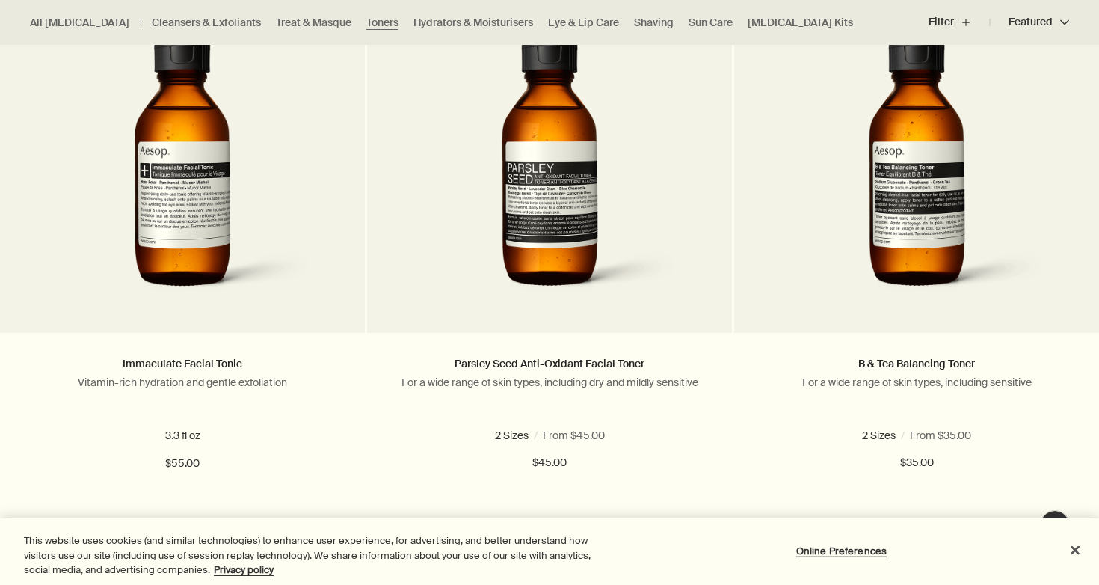
scroll to position [484, 0]
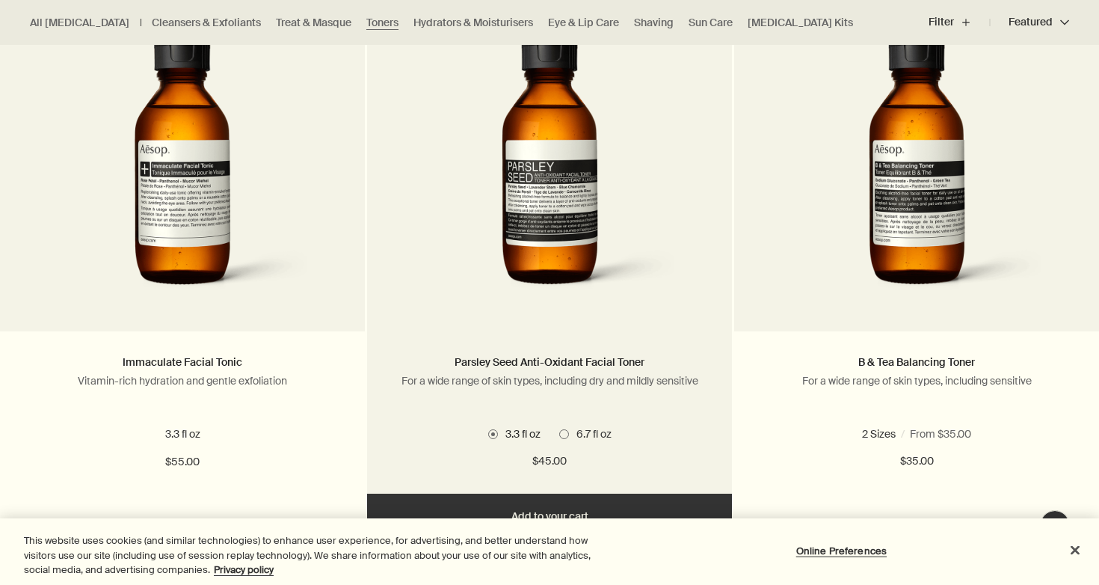
click at [569, 438] on span "6.7 fl oz" at bounding box center [590, 433] width 43 height 13
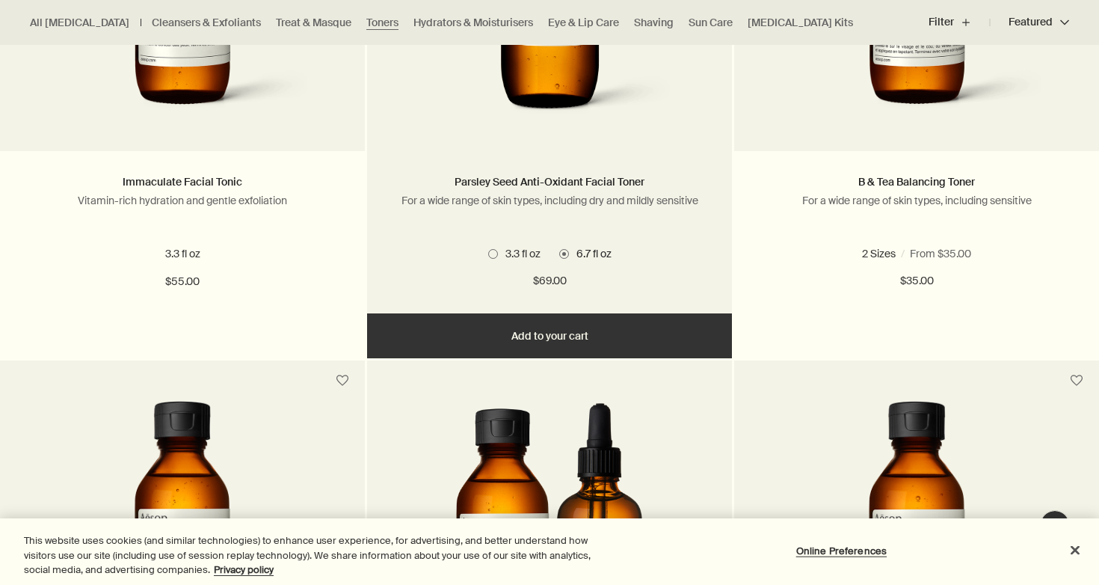
scroll to position [665, 0]
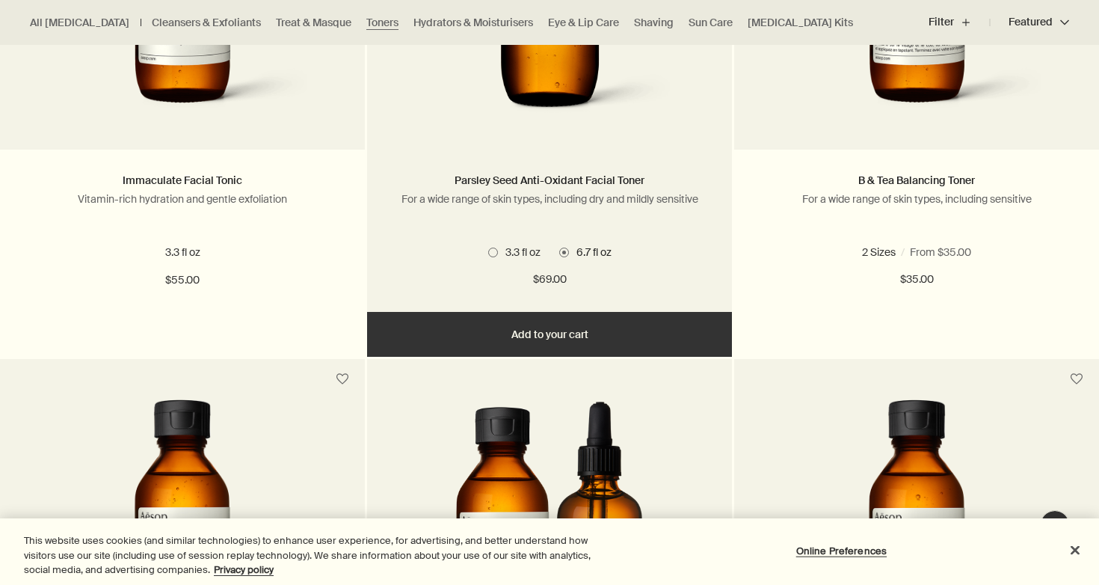
click at [571, 330] on button "Add Add to your cart" at bounding box center [549, 334] width 365 height 45
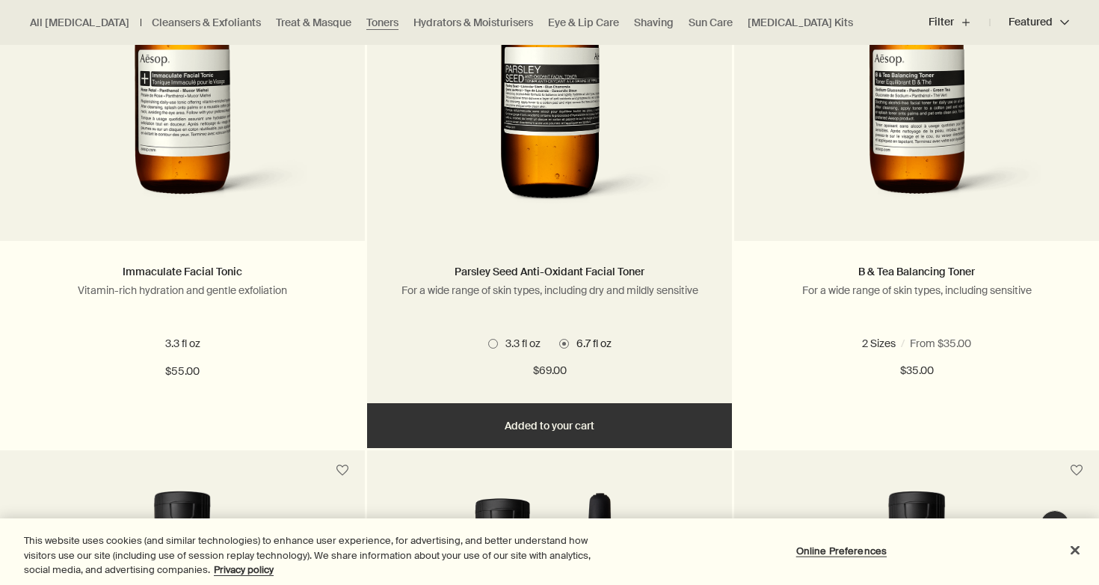
scroll to position [575, 0]
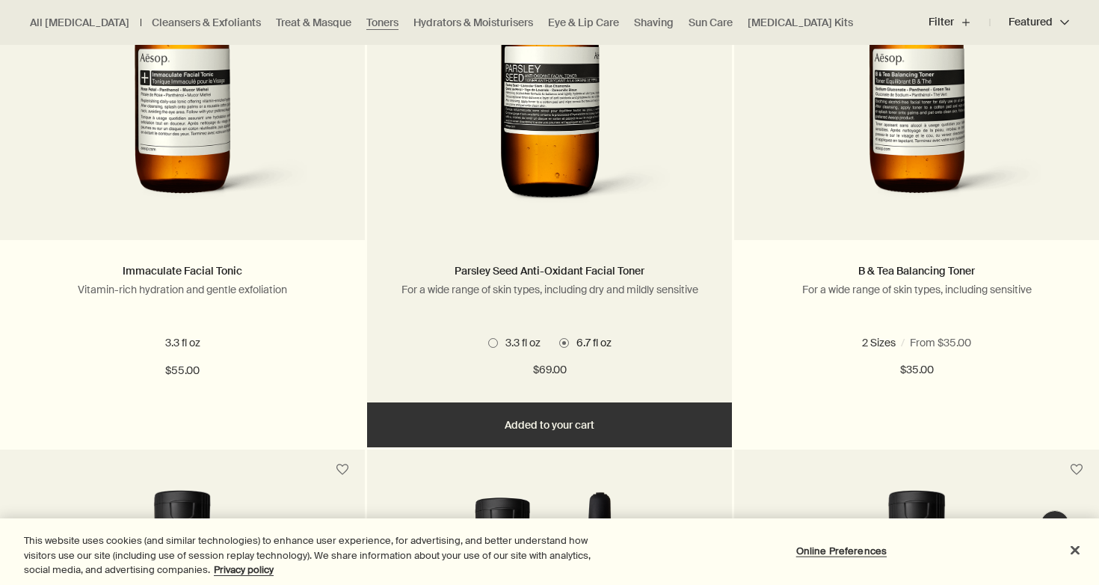
click at [491, 342] on span at bounding box center [493, 343] width 10 height 10
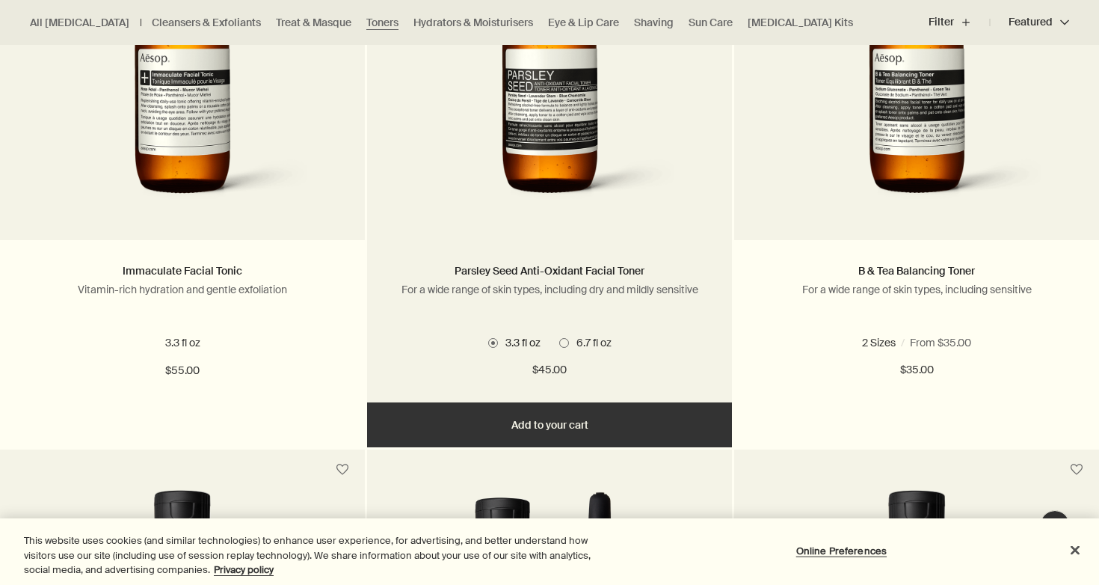
click at [473, 425] on button "Added Added to your cart Add Add to your cart" at bounding box center [549, 424] width 365 height 45
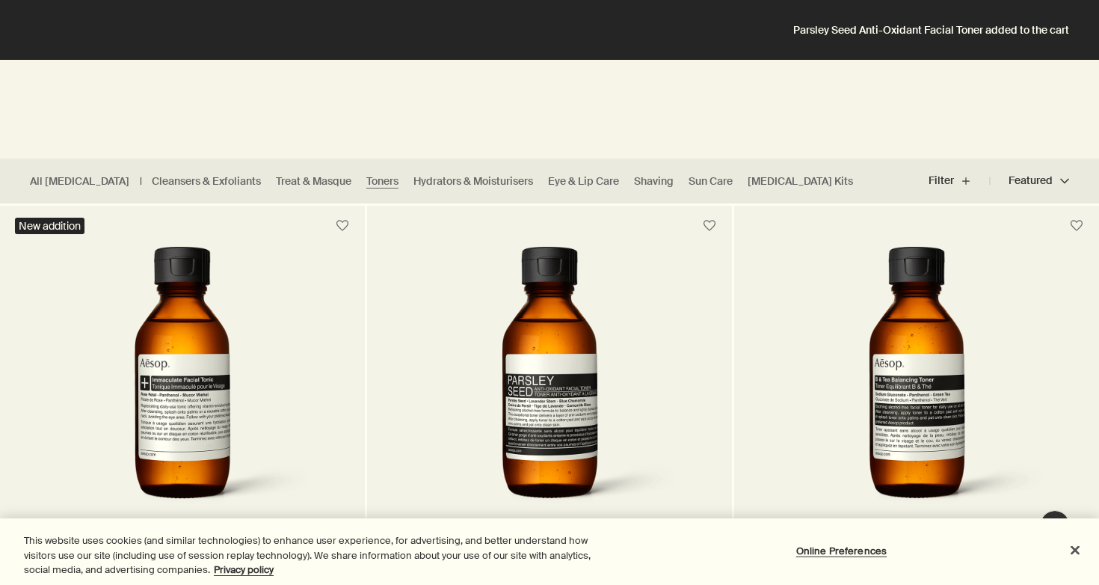
scroll to position [264, 0]
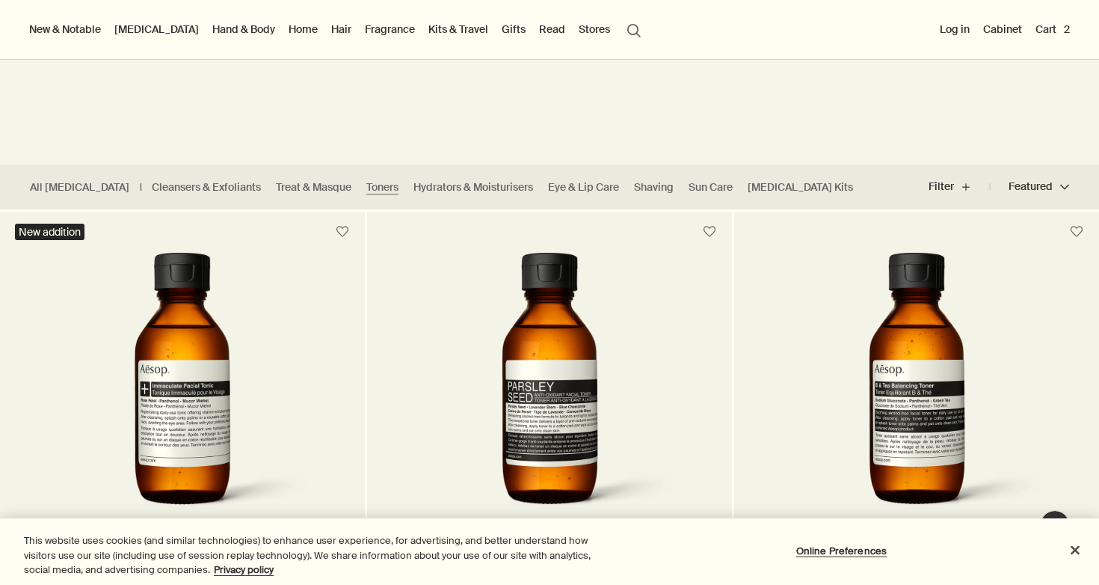
click at [1044, 30] on button "Cart 2" at bounding box center [1053, 28] width 40 height 19
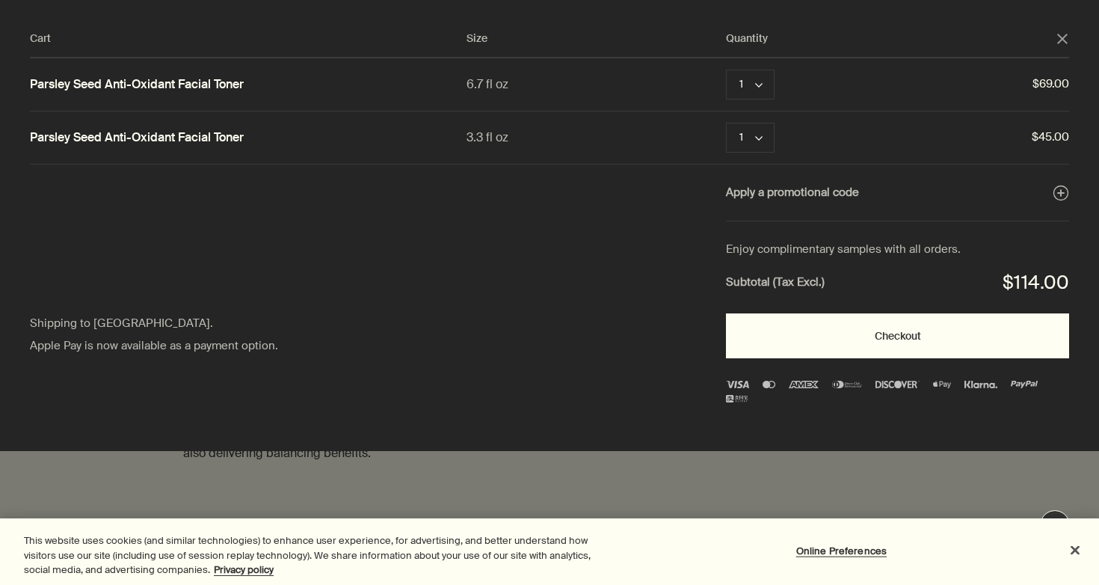
click at [844, 339] on button "Checkout" at bounding box center [897, 335] width 343 height 45
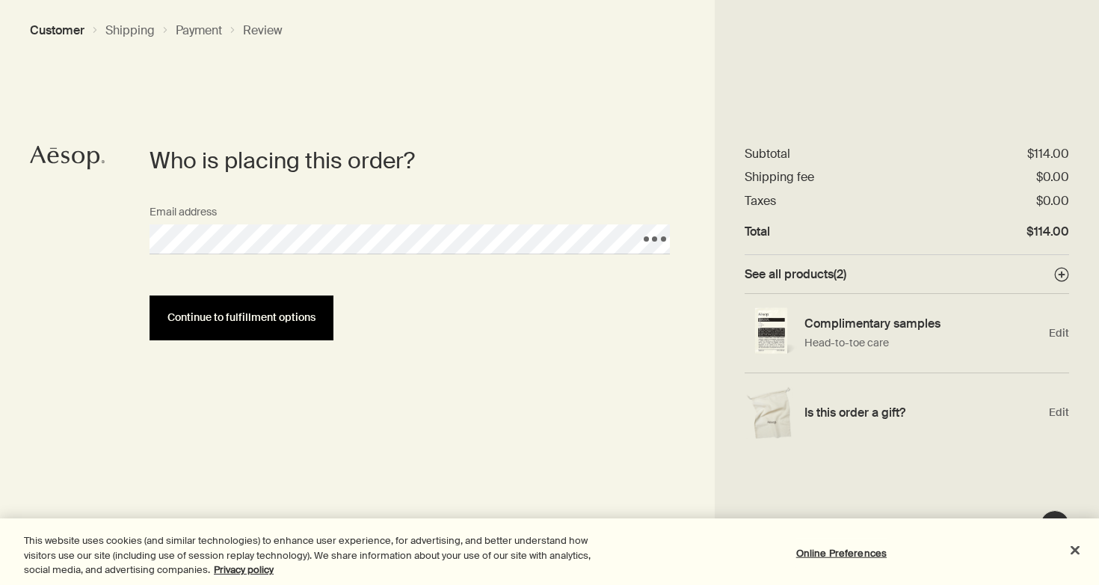
click at [264, 318] on span "Continue to fulfillment options" at bounding box center [241, 317] width 148 height 11
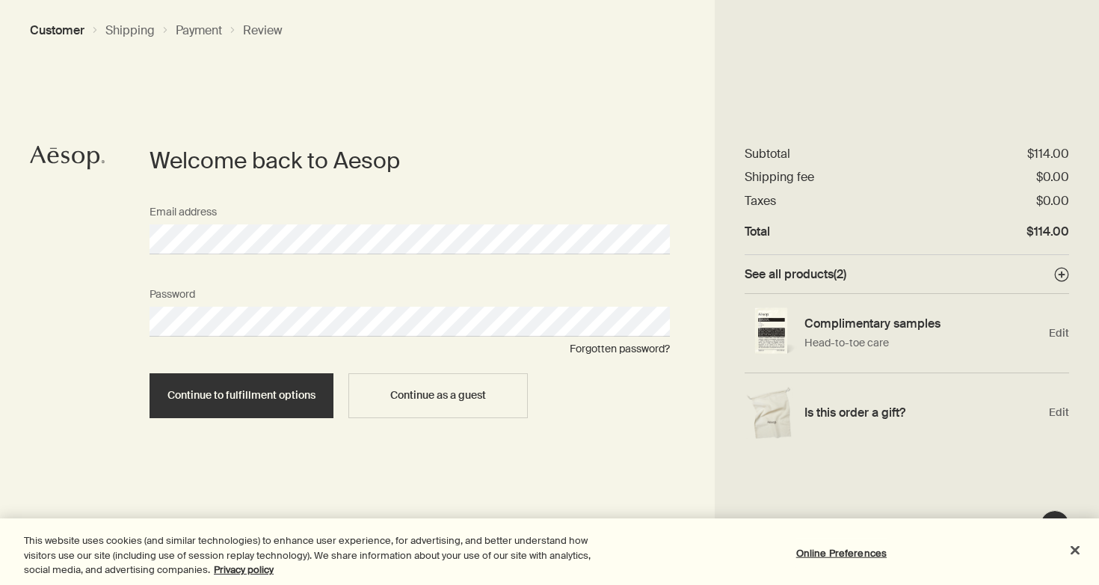
click at [150, 373] on button "Continue to fulfillment options" at bounding box center [242, 395] width 184 height 45
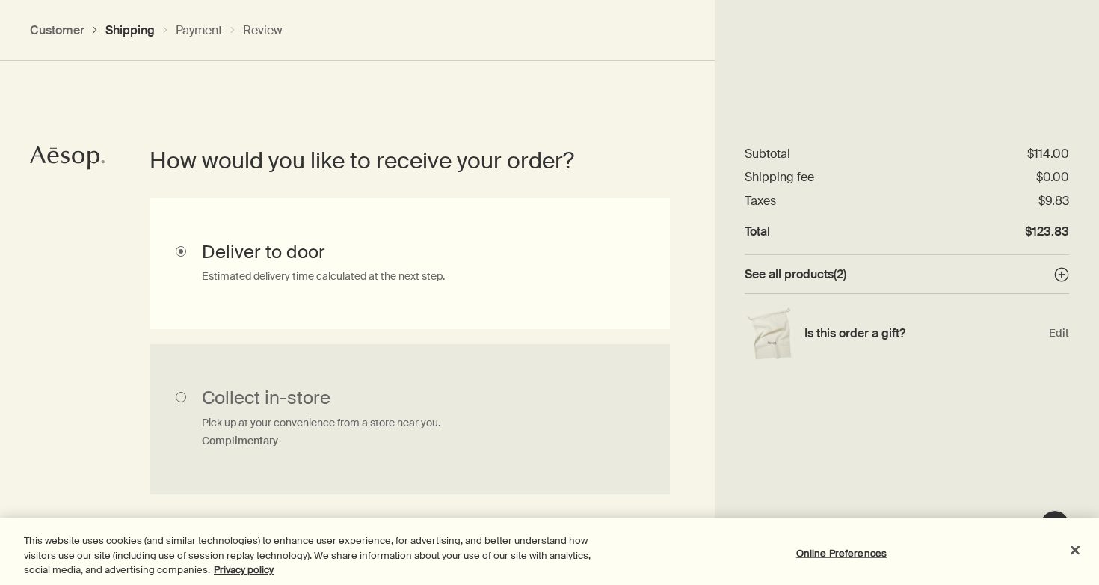
scroll to position [426, 0]
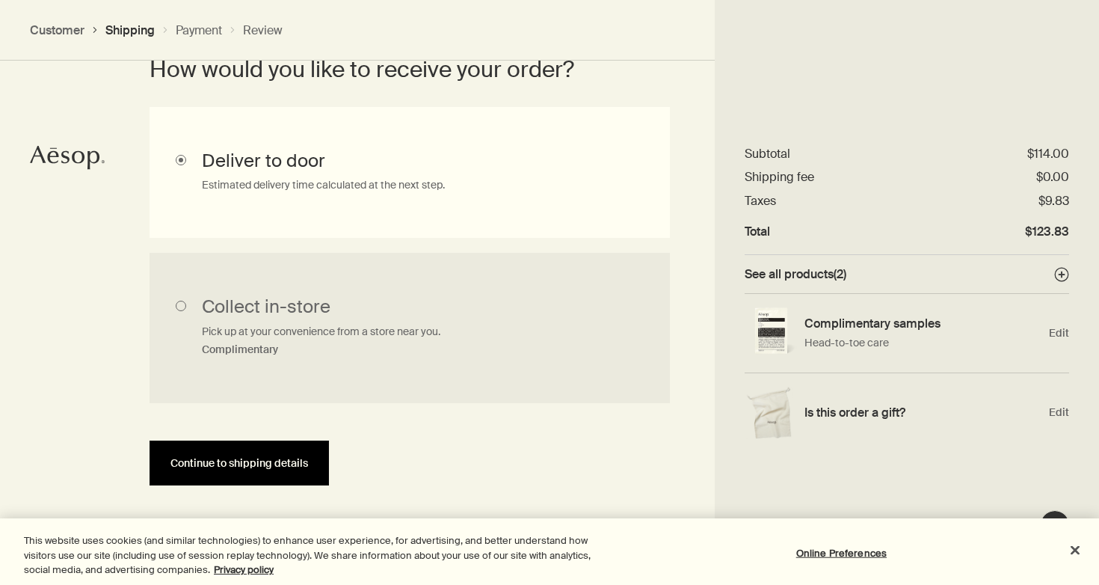
click at [271, 473] on button "Continue to shipping details" at bounding box center [239, 462] width 179 height 45
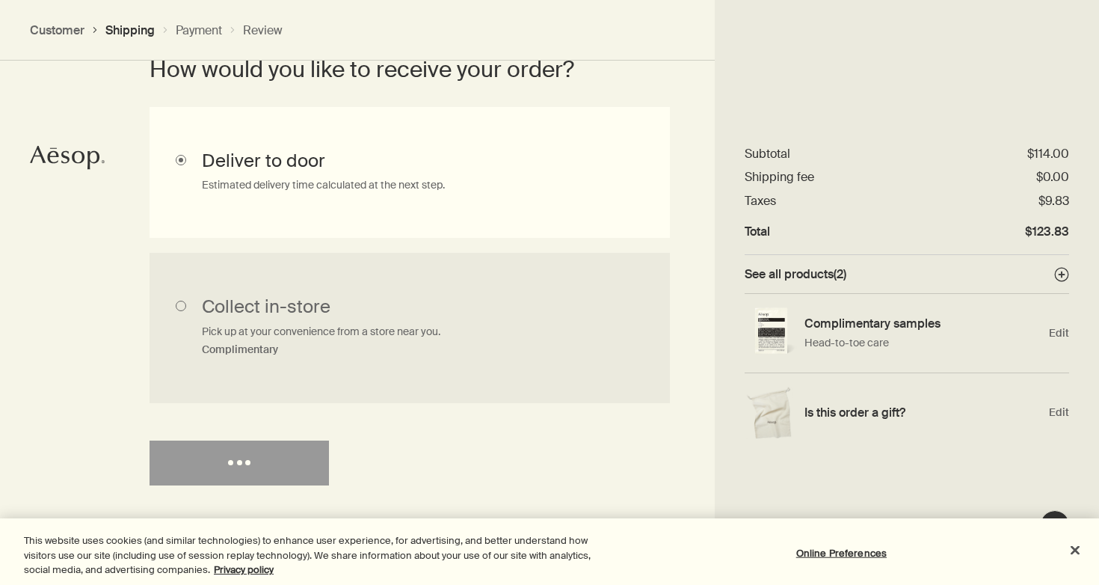
select select "US"
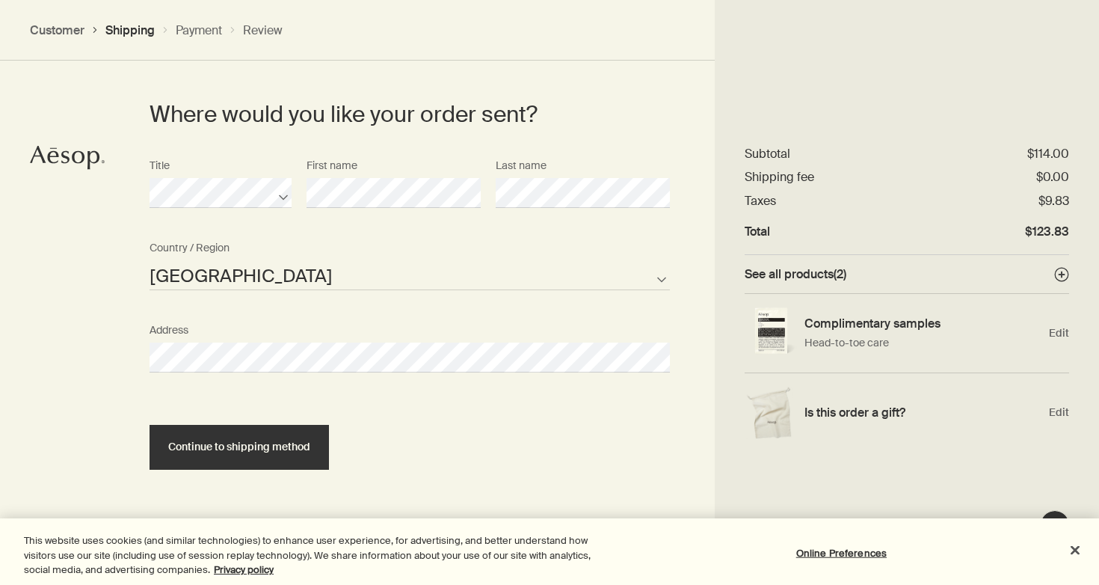
scroll to position [796, 0]
select select "US"
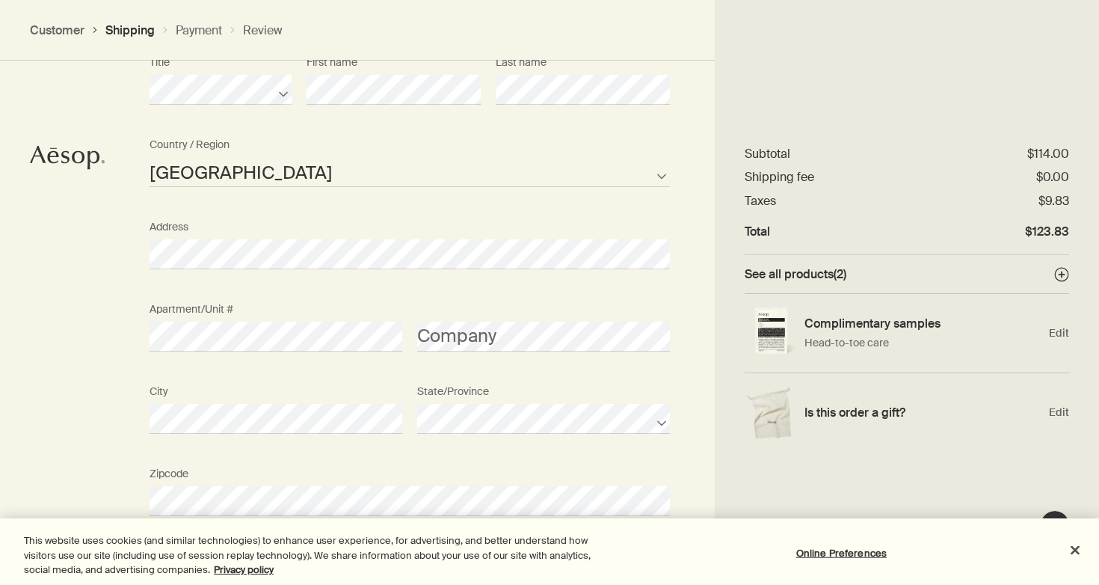
scroll to position [1006, 0]
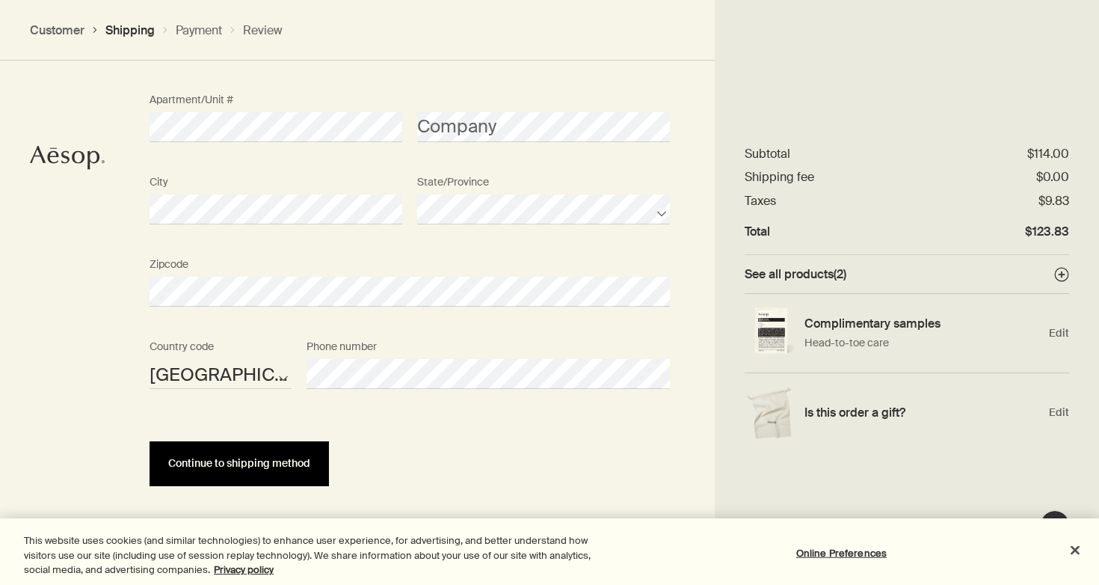
click at [288, 465] on span "Continue to shipping method" at bounding box center [239, 463] width 142 height 11
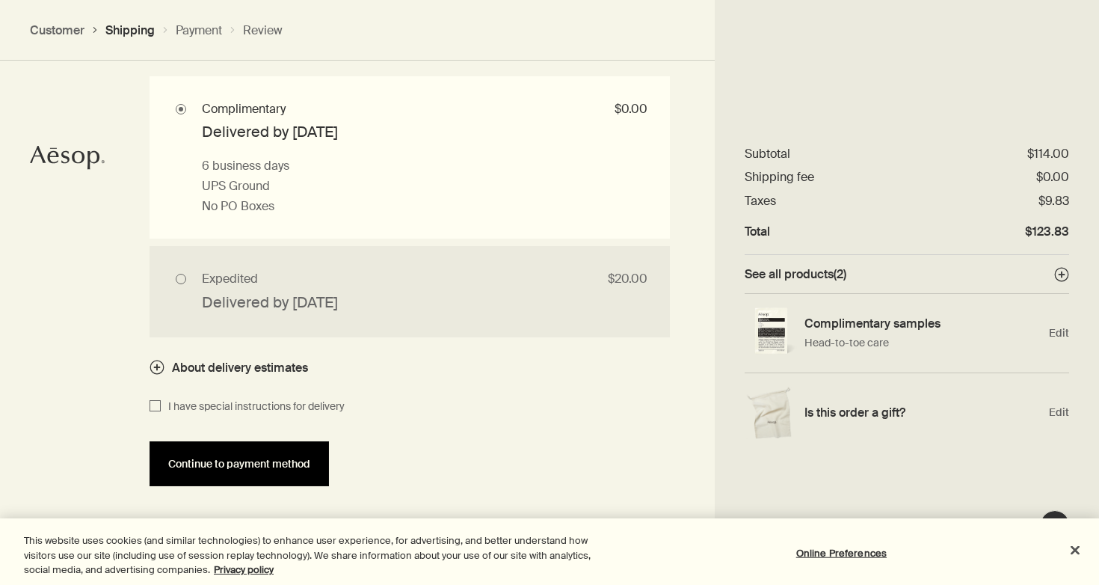
scroll to position [1422, 0]
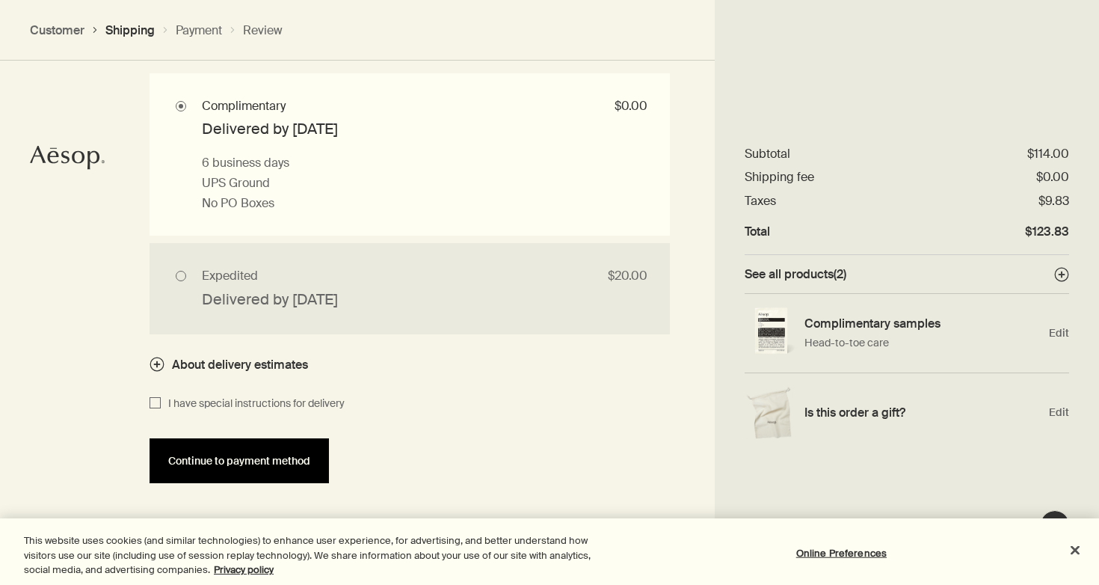
click at [283, 463] on span "Continue to payment method" at bounding box center [239, 460] width 142 height 11
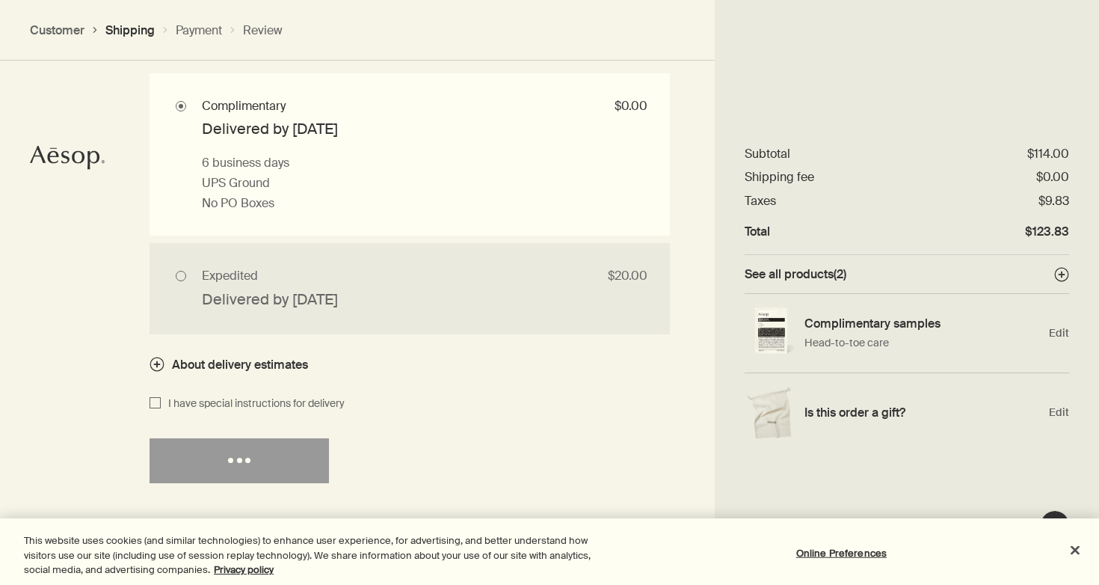
select select "US"
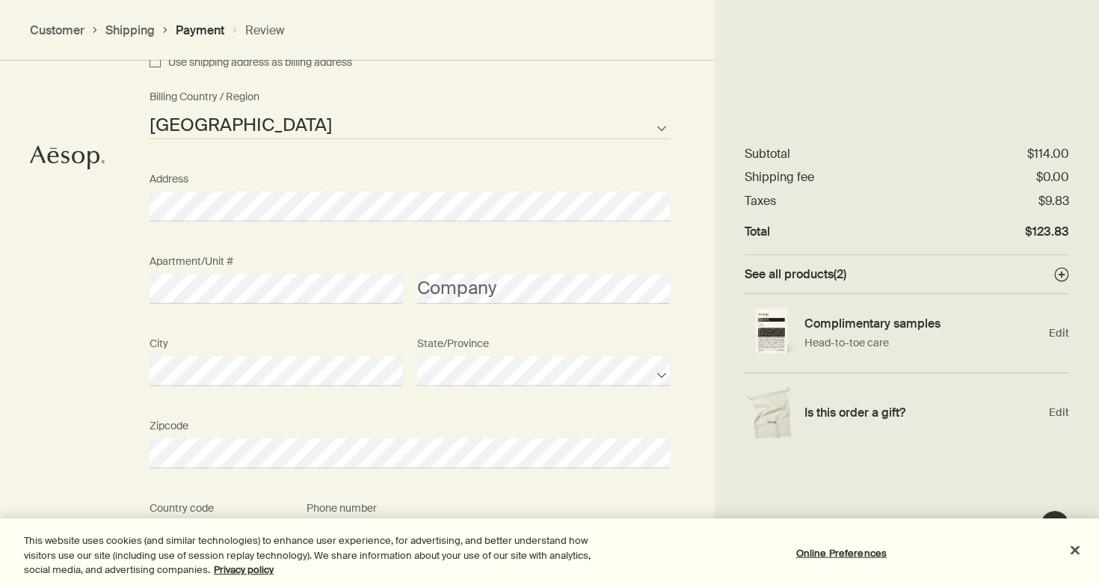
scroll to position [1567, 0]
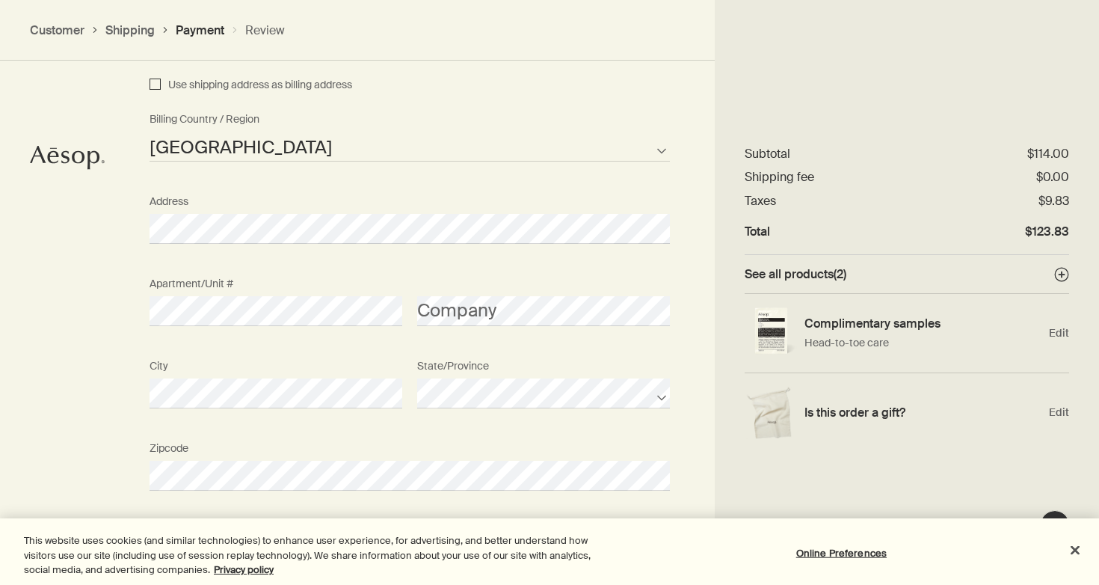
click at [155, 77] on input "Use shipping address as billing address" at bounding box center [155, 85] width 11 height 18
checkbox input "true"
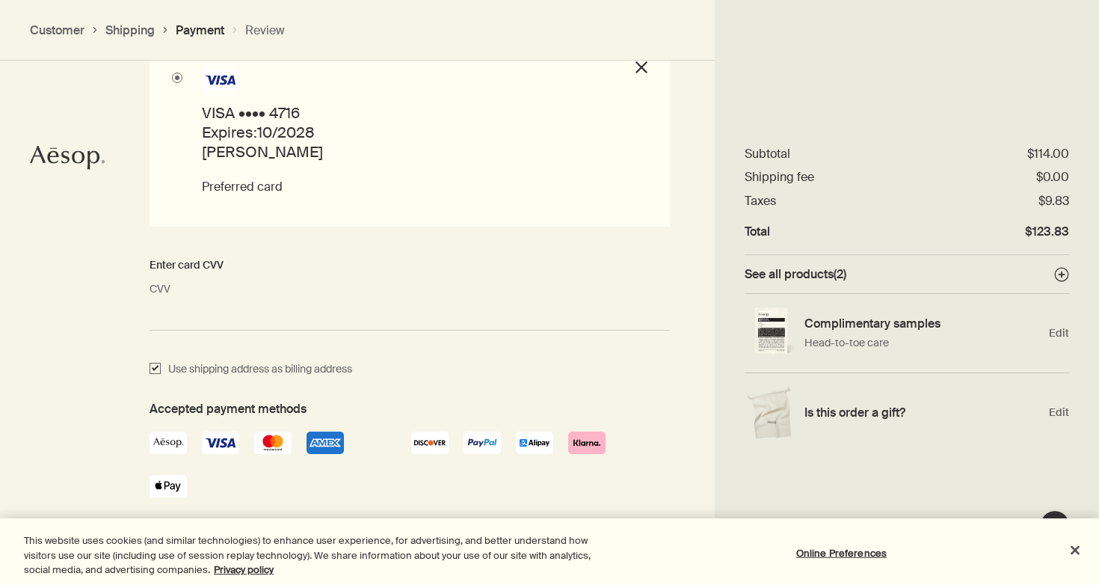
scroll to position [1341, 0]
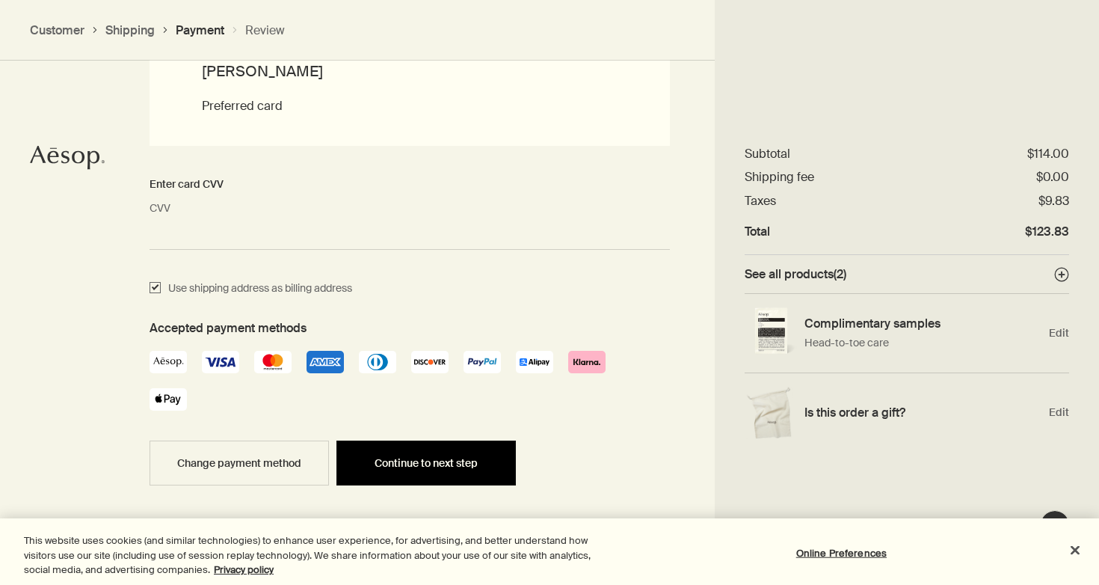
click at [386, 458] on span "Continue to next step" at bounding box center [426, 463] width 103 height 11
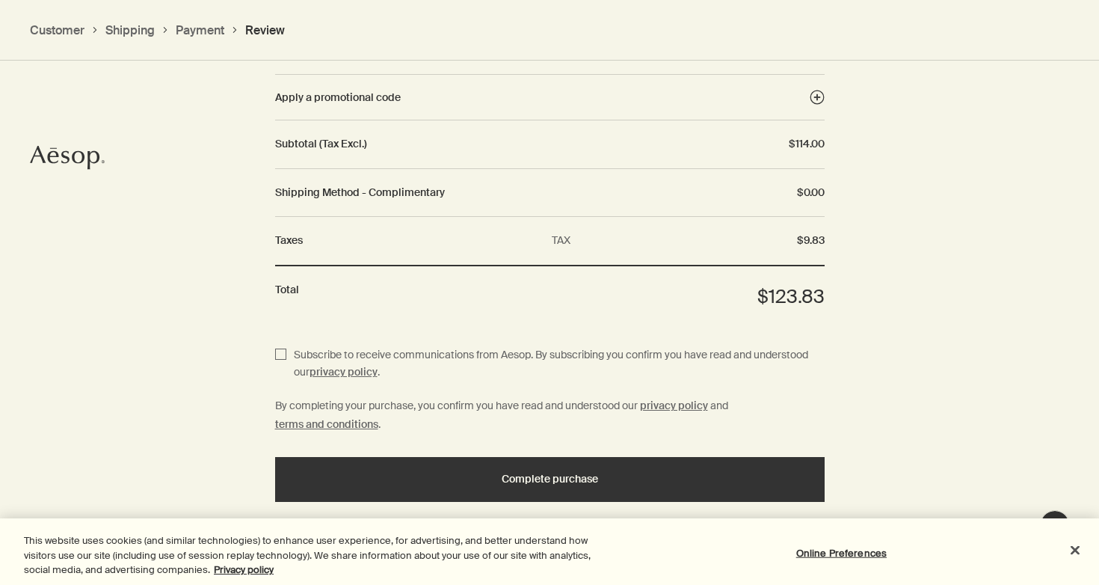
scroll to position [1783, 0]
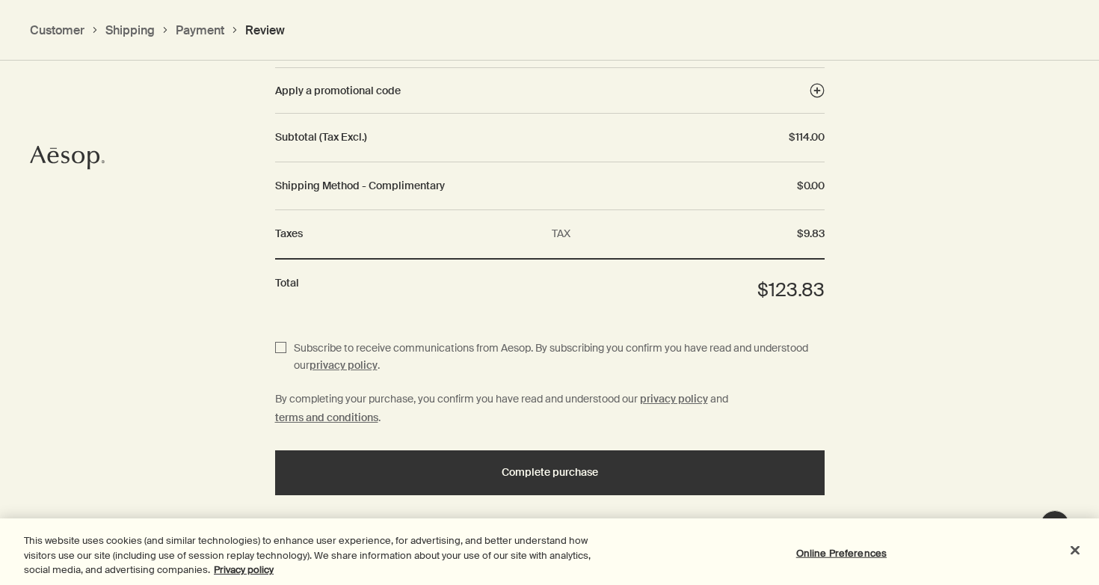
click at [386, 458] on button "Complete purchase" at bounding box center [550, 472] width 550 height 45
